Goal: Information Seeking & Learning: Learn about a topic

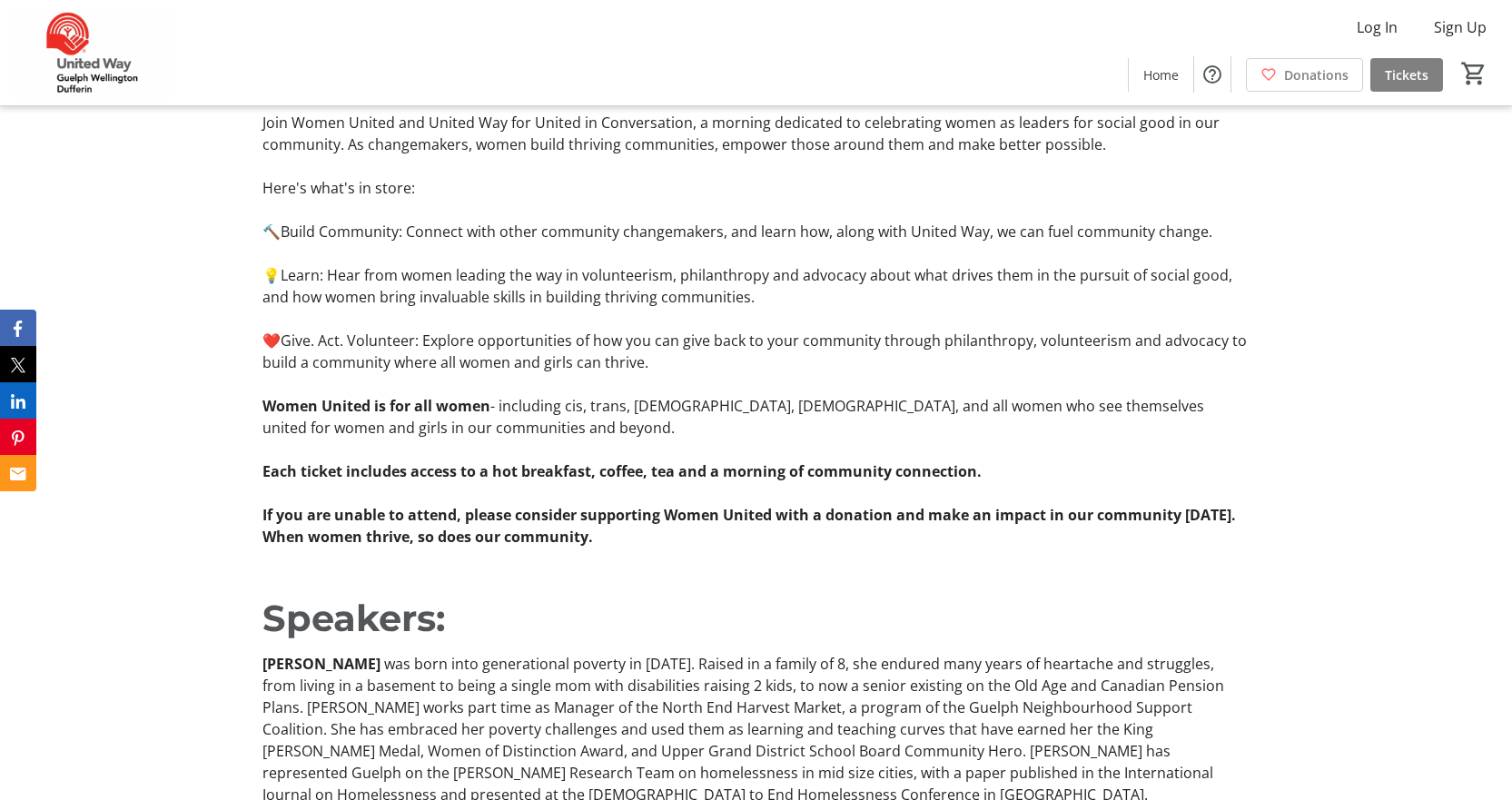
scroll to position [1271, 0]
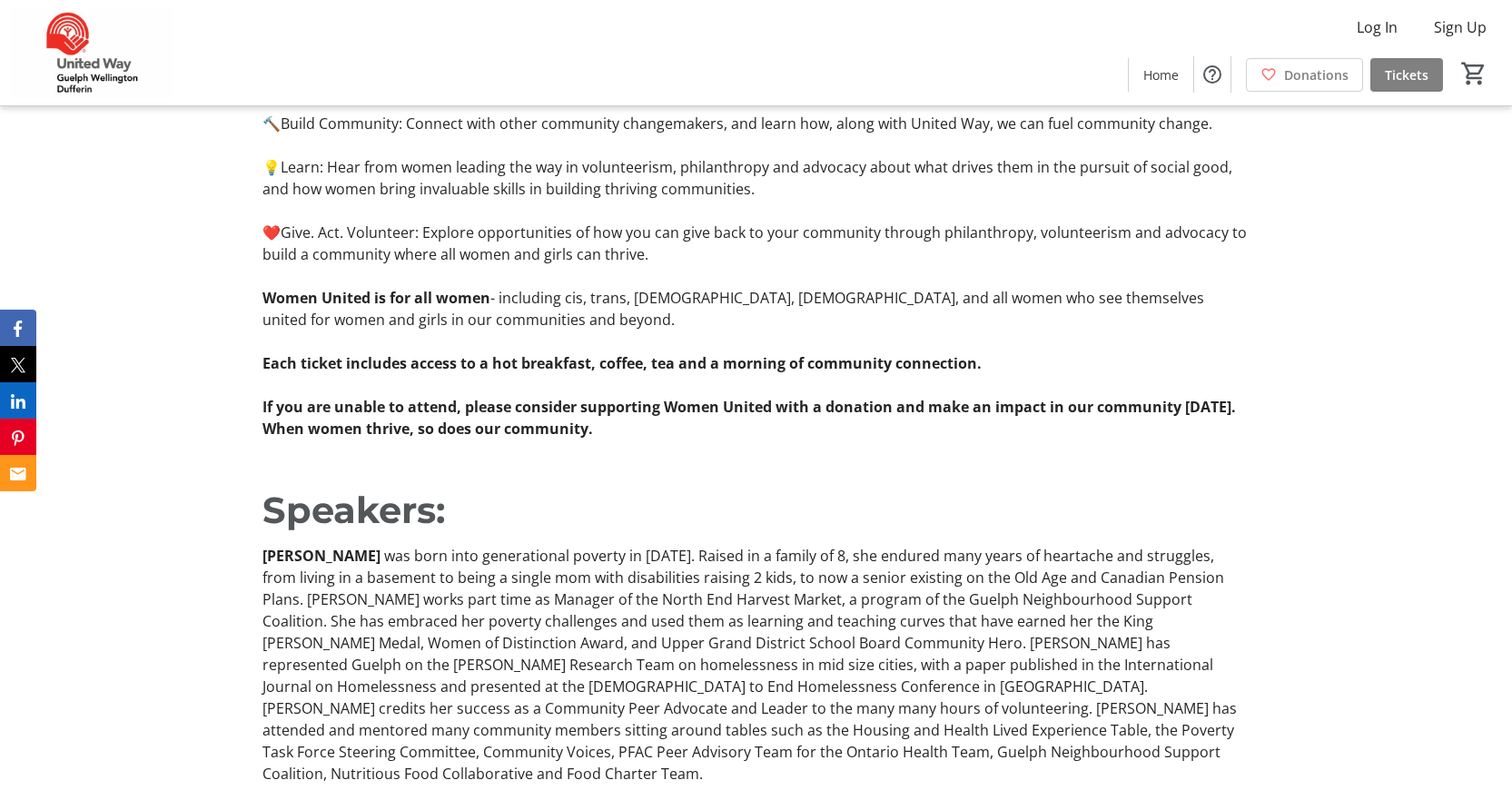
click at [884, 603] on span "many years of heartache and struggles, from living in a basement to being a sin…" at bounding box center [743, 621] width 961 height 151
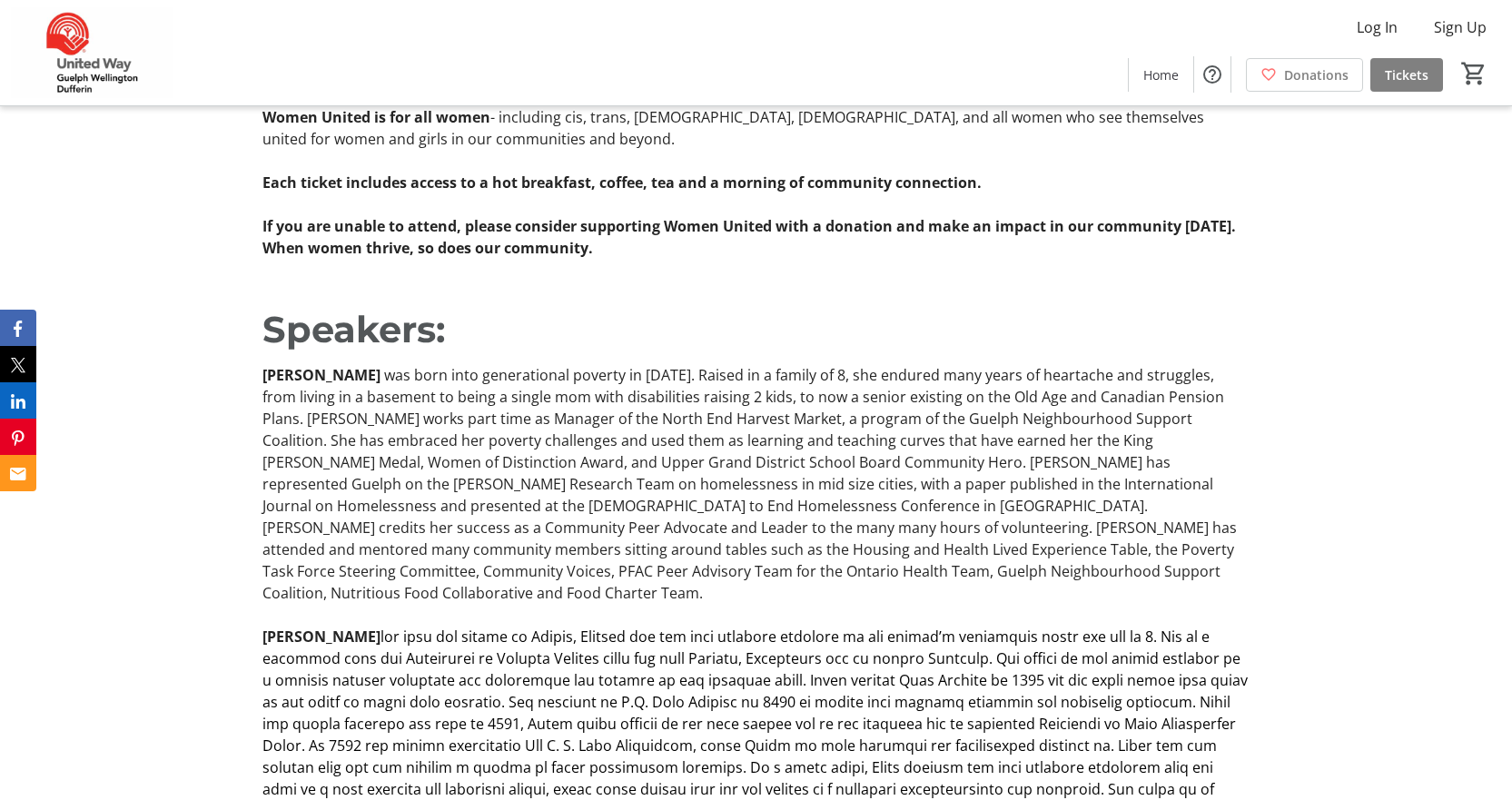
scroll to position [1452, 0]
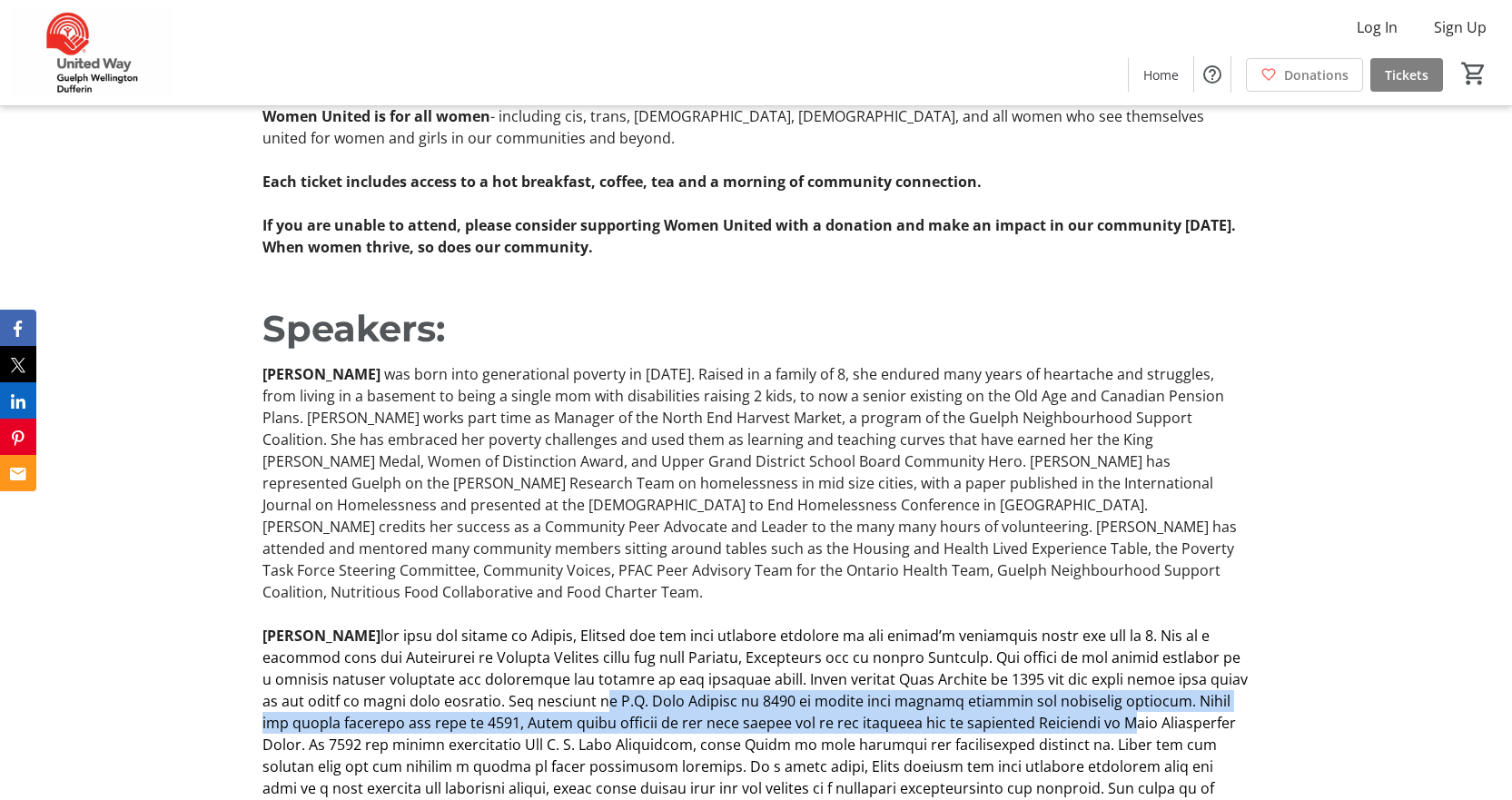
drag, startPoint x: 622, startPoint y: 673, endPoint x: 1097, endPoint y: 697, distance: 475.6
click at [1097, 630] on span at bounding box center [755, 733] width 985 height 216
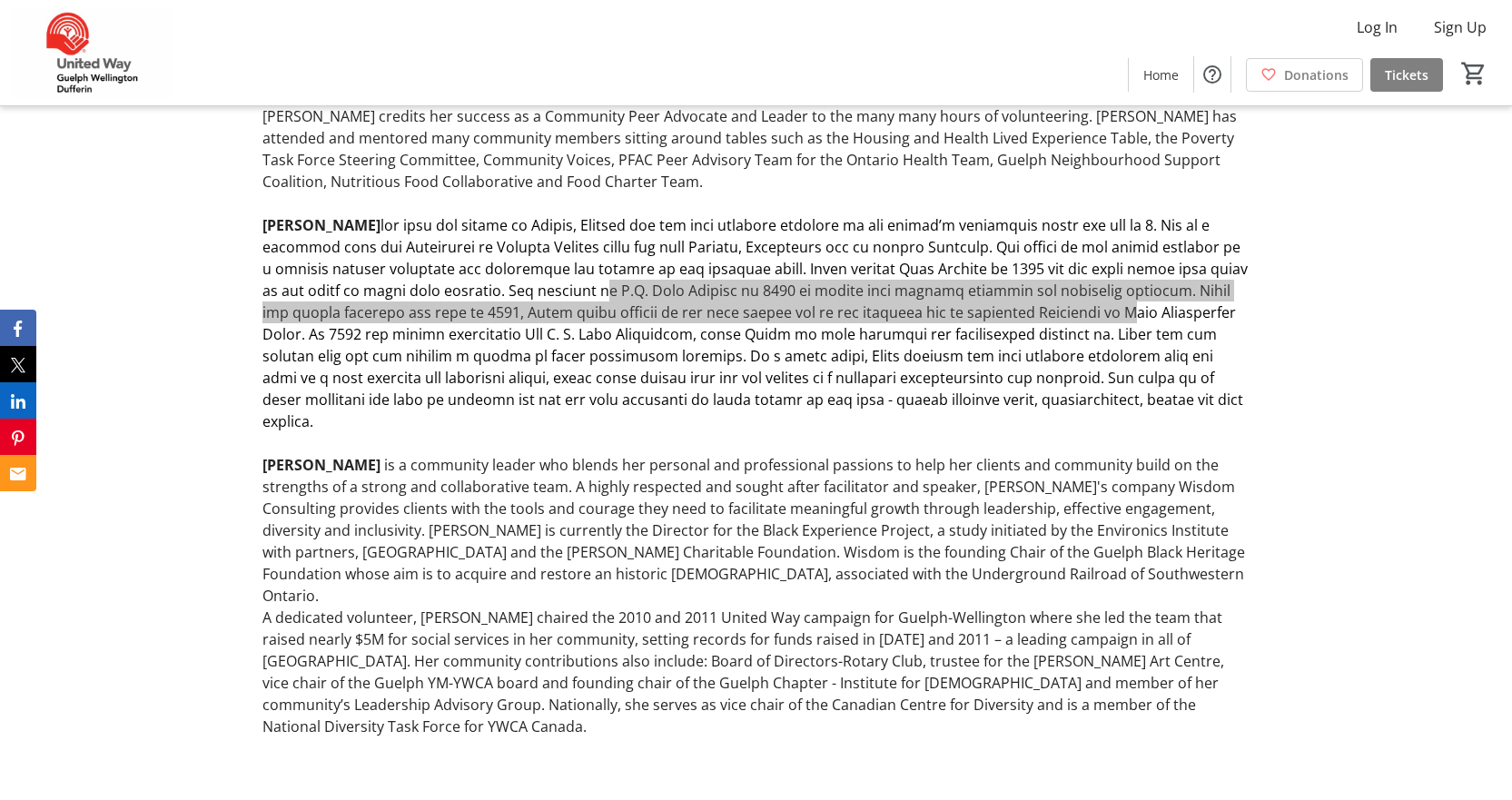
scroll to position [1906, 0]
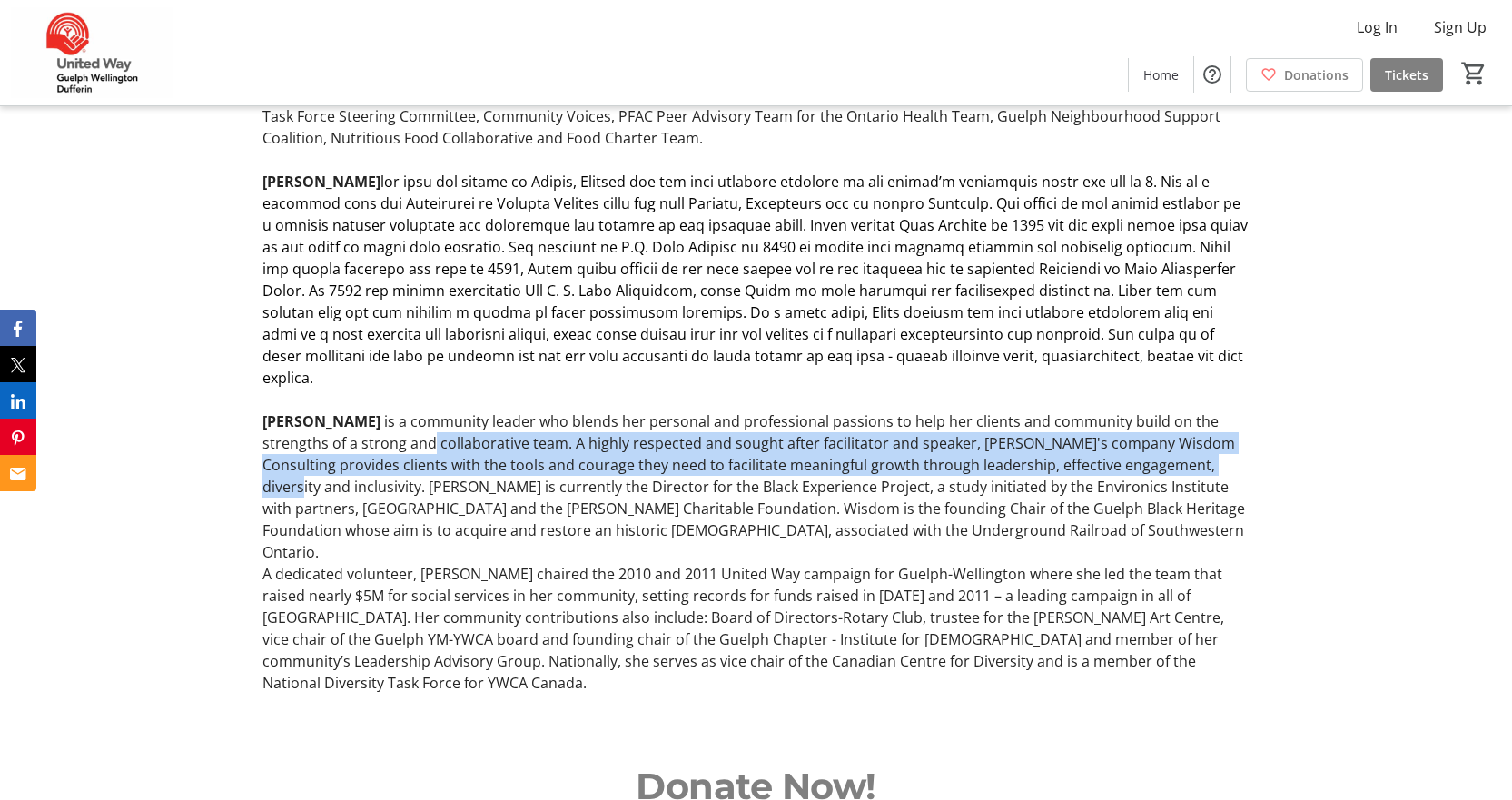
drag, startPoint x: 432, startPoint y: 415, endPoint x: 1263, endPoint y: 443, distance: 831.5
click at [1263, 443] on div "Speakers: [PERSON_NAME] was born into generational poverty in [DATE]. Raised in…" at bounding box center [756, 281] width 1512 height 912
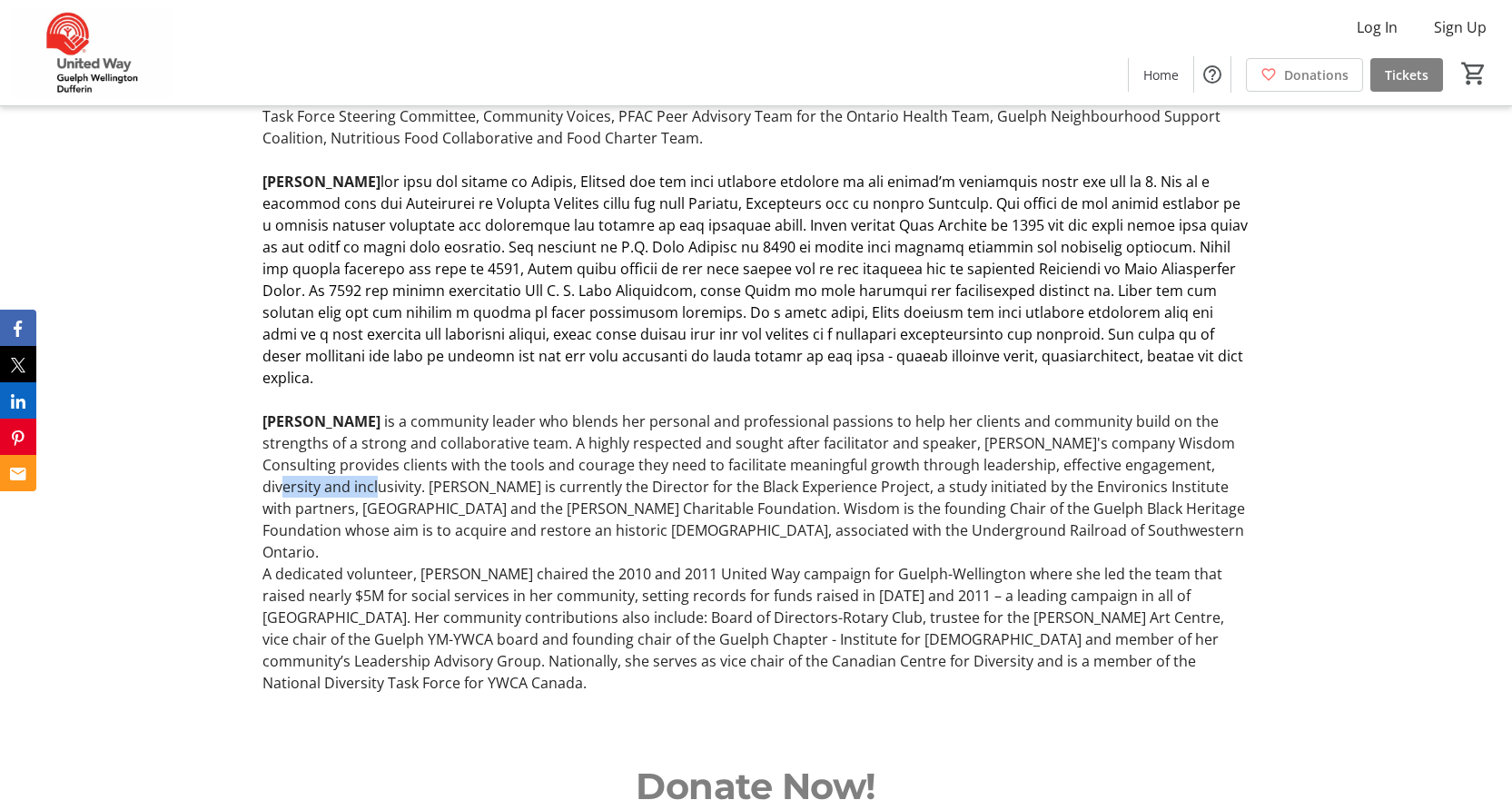
drag, startPoint x: 1263, startPoint y: 443, endPoint x: 214, endPoint y: 472, distance: 1049.4
click at [214, 472] on div "Speakers: [PERSON_NAME] was born into generational poverty in [DATE]. Raised in…" at bounding box center [756, 281] width 1512 height 912
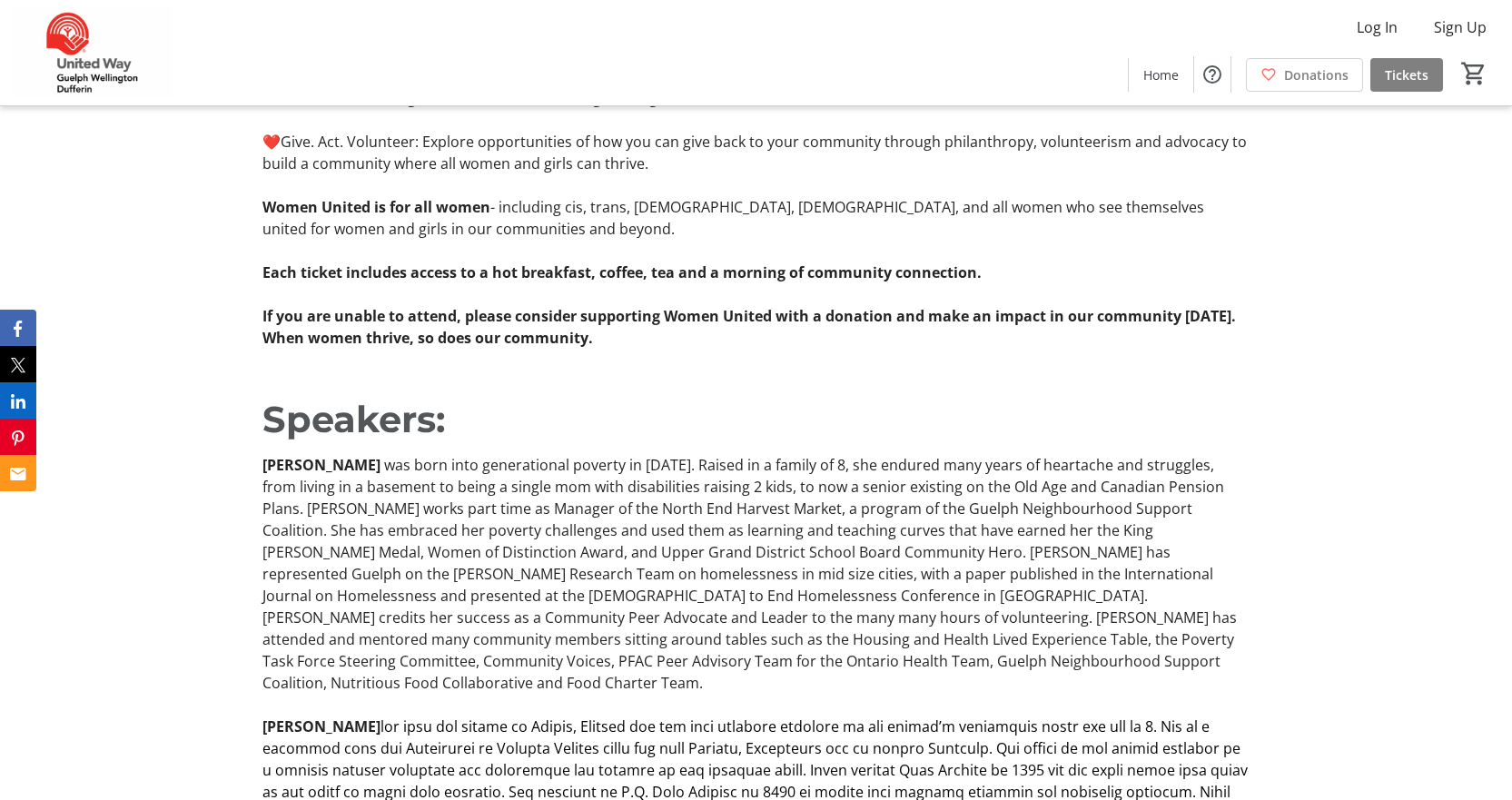
scroll to position [1271, 0]
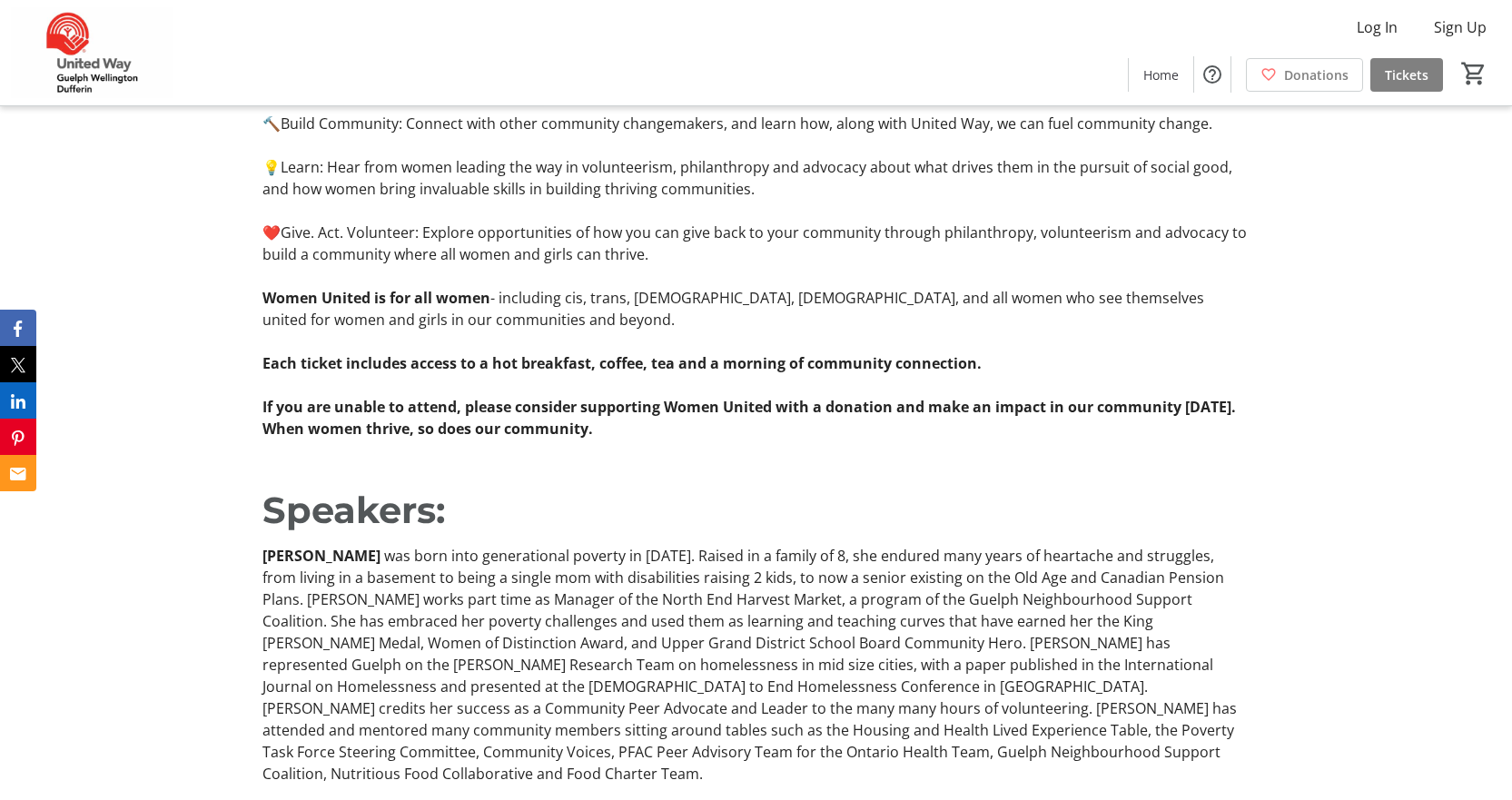
click at [257, 373] on div "Join Women United and United Way for United in Conversation, a morning dedicate…" at bounding box center [756, 210] width 1008 height 457
click at [261, 368] on div "Join Women United and United Way for United in Conversation, a morning dedicate…" at bounding box center [756, 210] width 1008 height 457
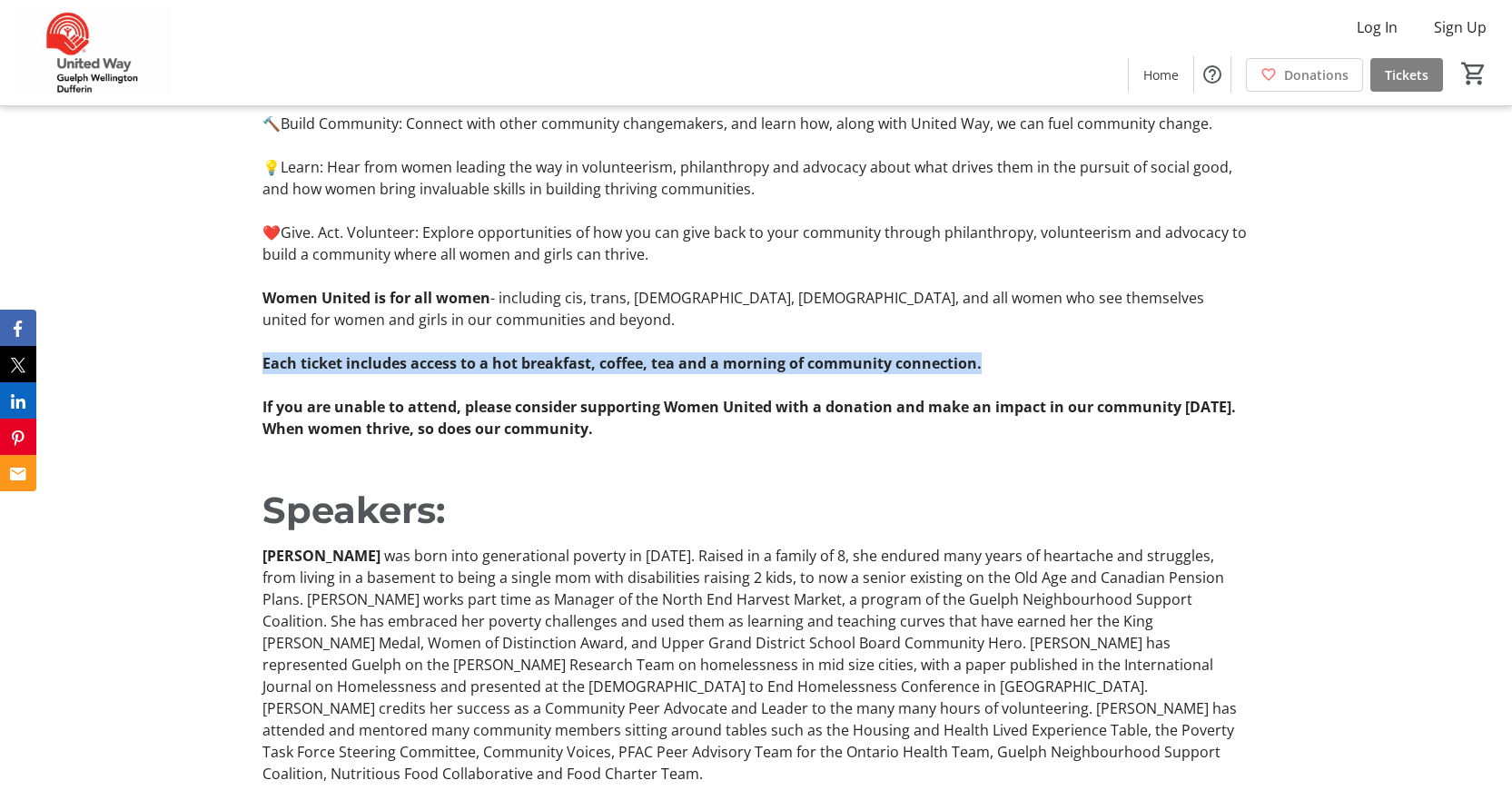
drag, startPoint x: 266, startPoint y: 359, endPoint x: 1014, endPoint y: 369, distance: 748.1
click at [1014, 369] on p "Each ticket includes access to a hot breakfast, coffee, tea and a morning of co…" at bounding box center [756, 363] width 986 height 22
copy strong "Each ticket includes access to a hot breakfast, coffee, tea and a morning of co…"
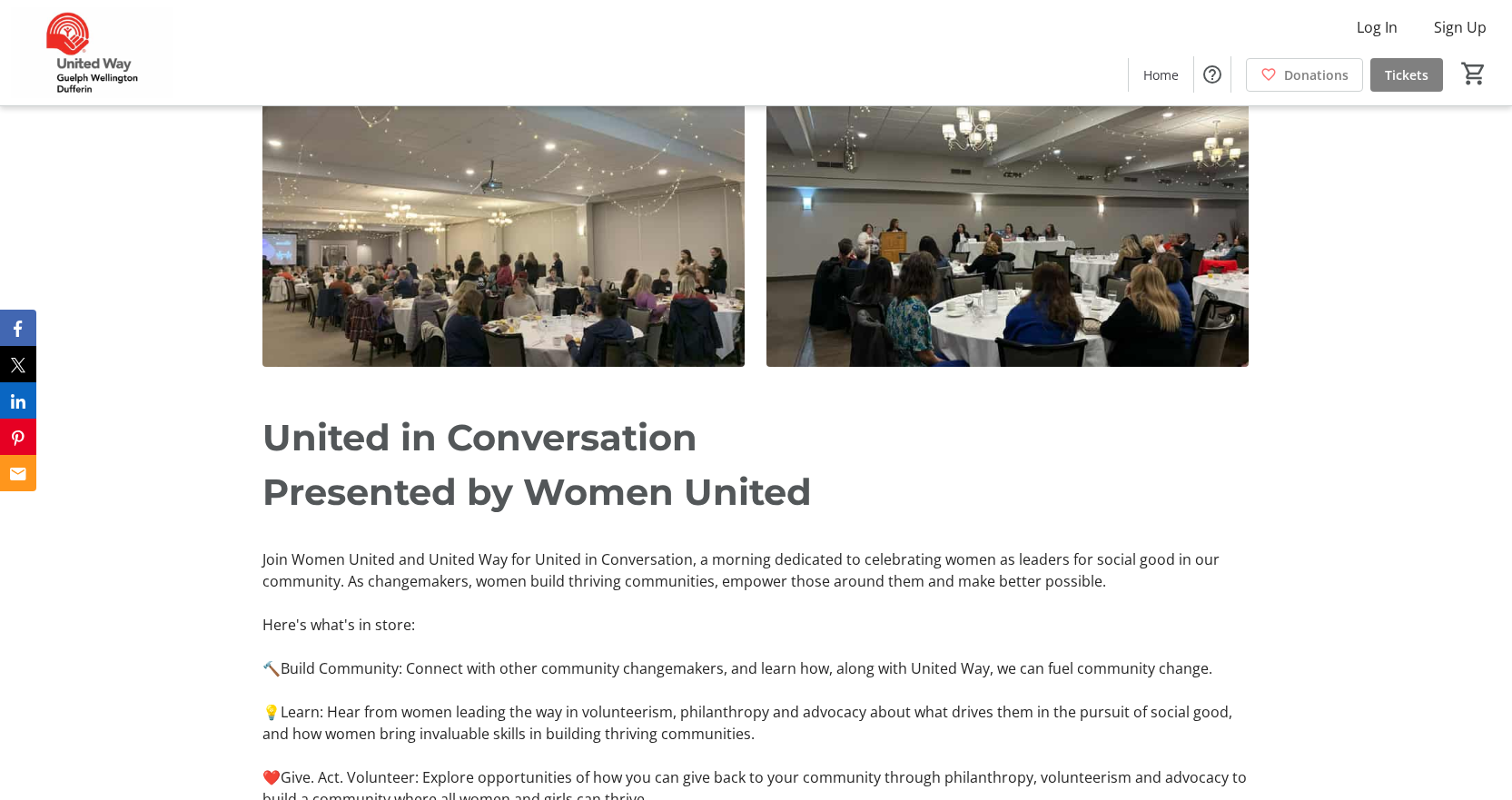
scroll to position [272, 0]
